Goal: Task Accomplishment & Management: Manage account settings

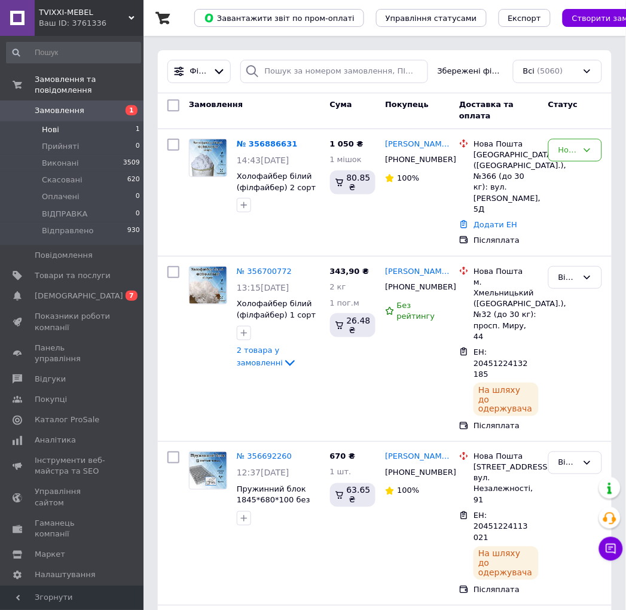
click at [68, 121] on li "Нові 1" at bounding box center [73, 129] width 147 height 17
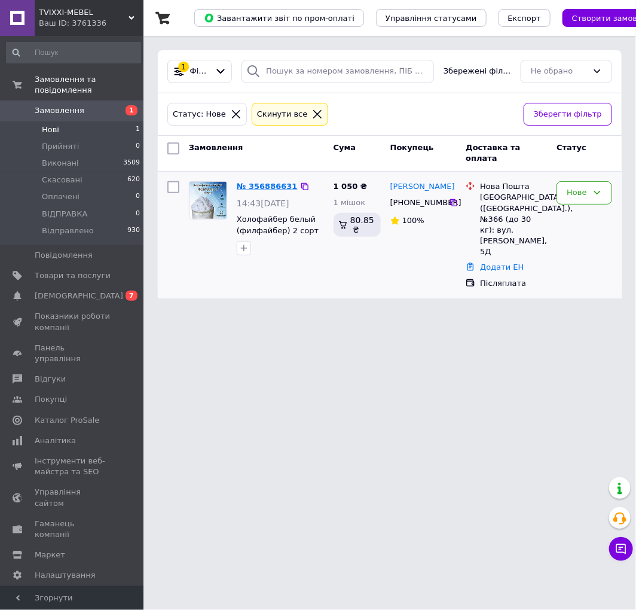
click at [270, 186] on link "№ 356886631" at bounding box center [267, 186] width 61 height 9
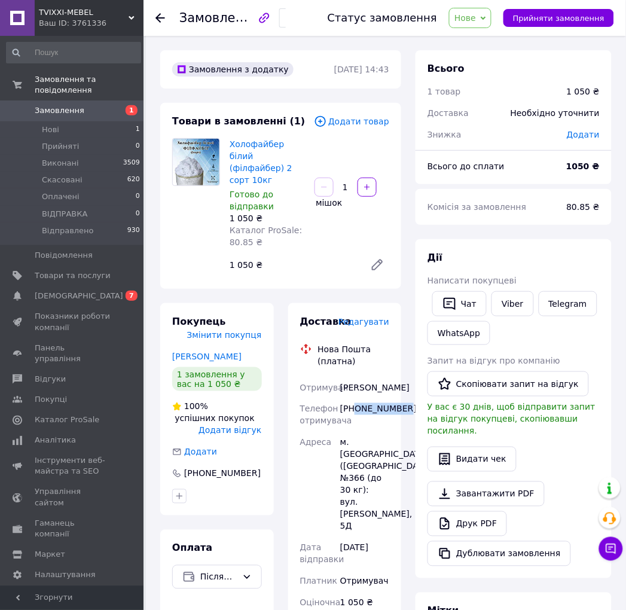
drag, startPoint x: 397, startPoint y: 410, endPoint x: 407, endPoint y: 410, distance: 9.6
click at [407, 410] on div "Доставка Редагувати Нова Пошта (платна) Отримувач [PERSON_NAME] Телефон отримув…" at bounding box center [345, 603] width 128 height 600
click at [352, 377] on div "[PERSON_NAME]" at bounding box center [365, 388] width 54 height 22
copy div "[PERSON_NAME]"
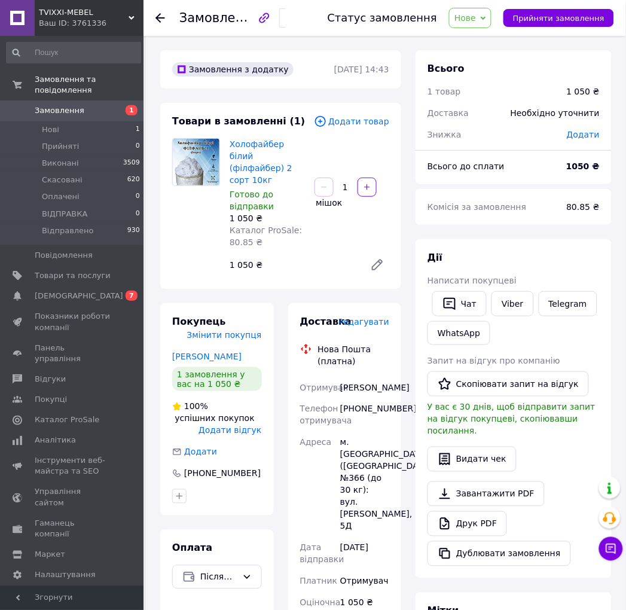
click at [355, 385] on div "[PERSON_NAME]" at bounding box center [365, 388] width 54 height 22
copy div "Анастасія"
click at [356, 441] on div "м. [GEOGRAPHIC_DATA] ([GEOGRAPHIC_DATA].), №366 (до 30 кг): вул. [PERSON_NAME],…" at bounding box center [365, 484] width 54 height 105
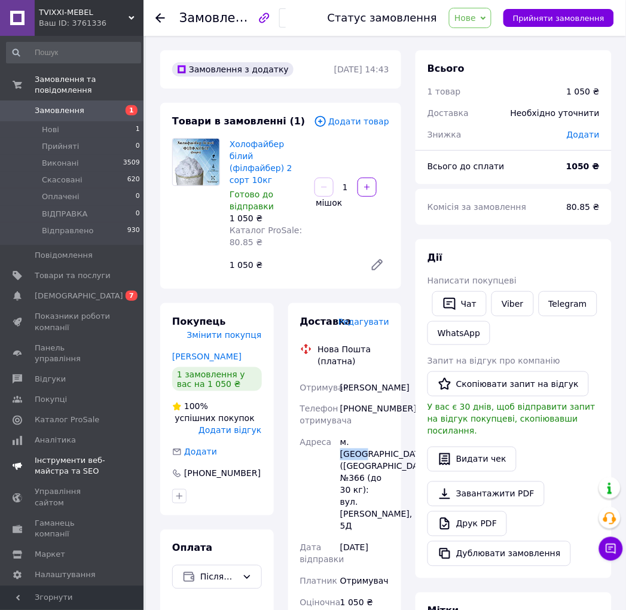
copy div "[GEOGRAPHIC_DATA]"
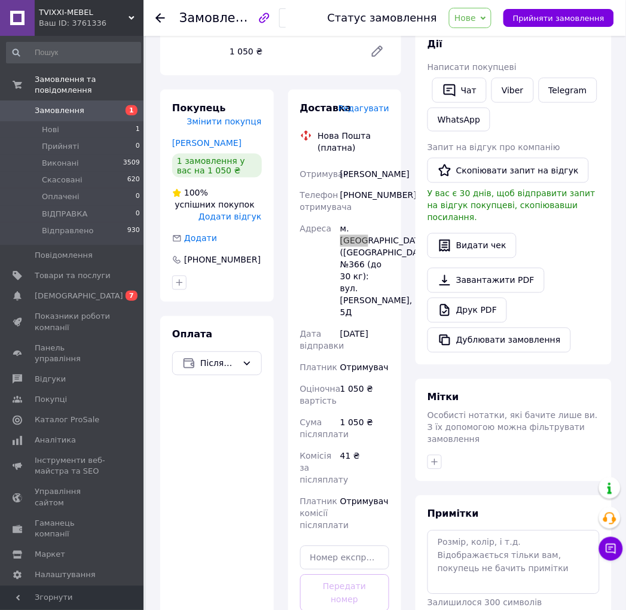
scroll to position [332, 0]
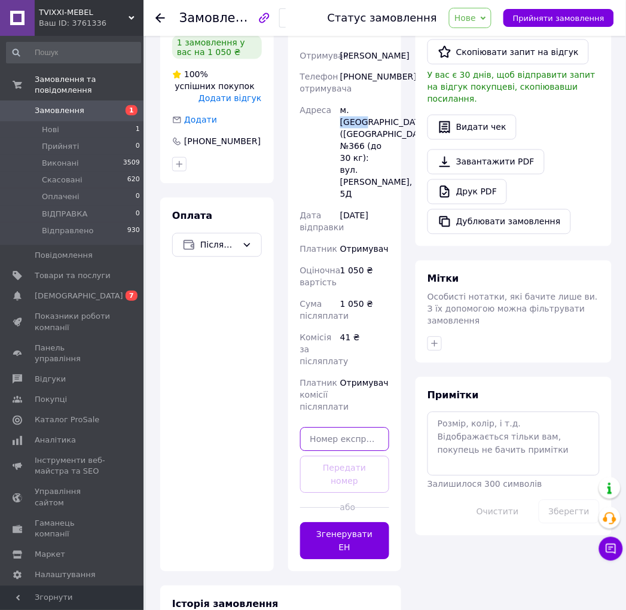
click at [361, 428] on input "text" at bounding box center [345, 440] width 90 height 24
paste input "20451225139864"
type input "20451225139864"
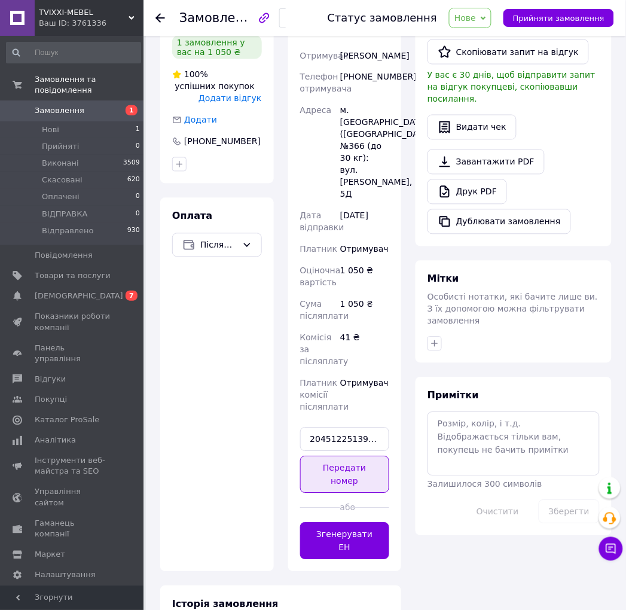
click at [367, 457] on button "Передати номер" at bounding box center [345, 474] width 90 height 37
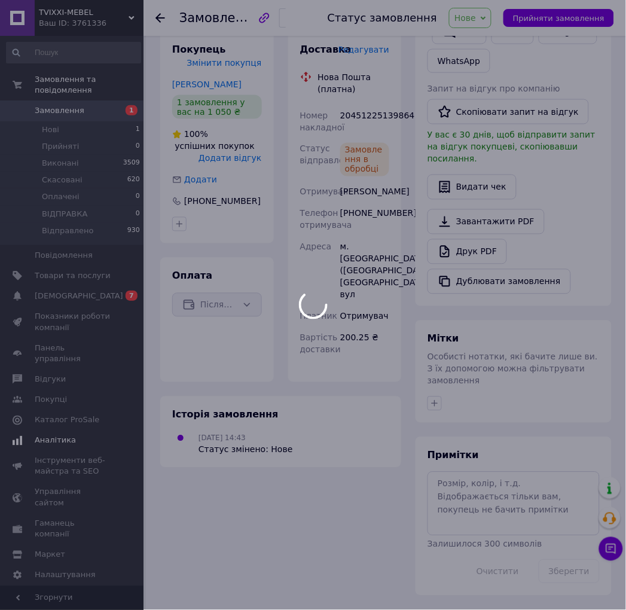
scroll to position [248, 0]
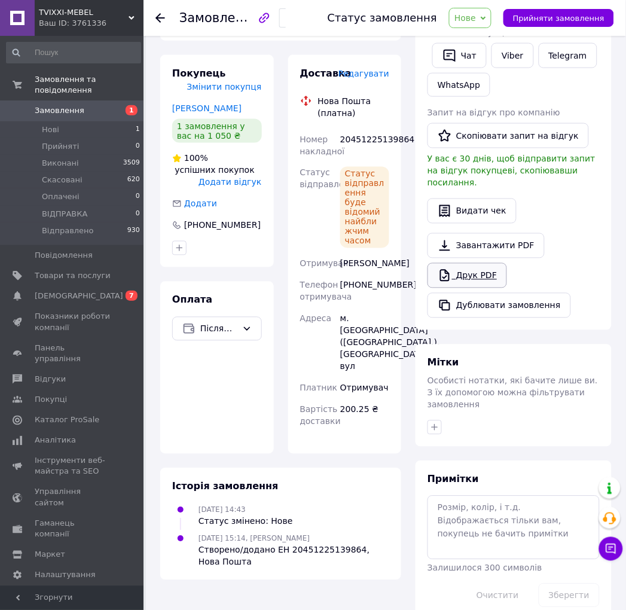
click at [464, 264] on link "Друк PDF" at bounding box center [468, 275] width 80 height 25
